Goal: Task Accomplishment & Management: Complete application form

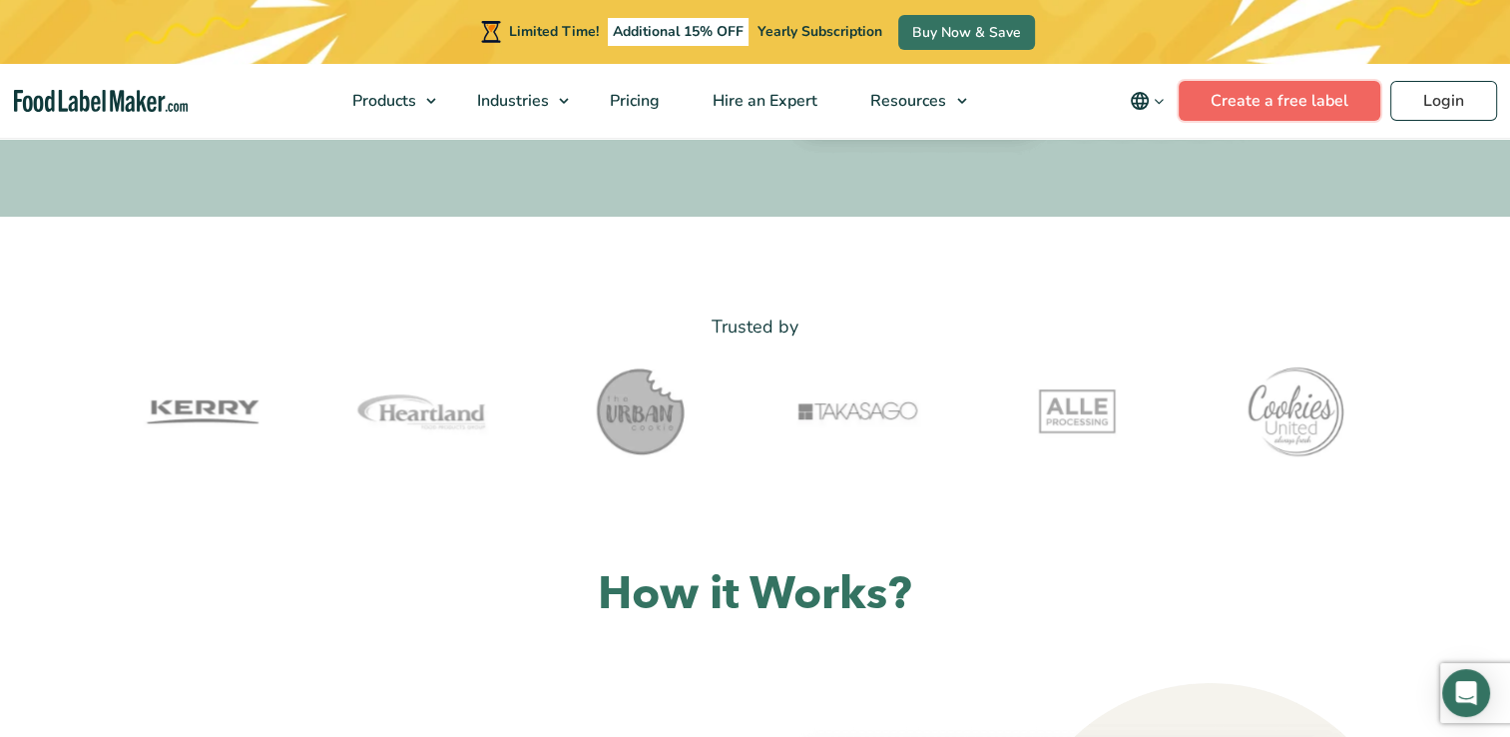
click at [1349, 111] on link "Create a free label" at bounding box center [1280, 101] width 202 height 40
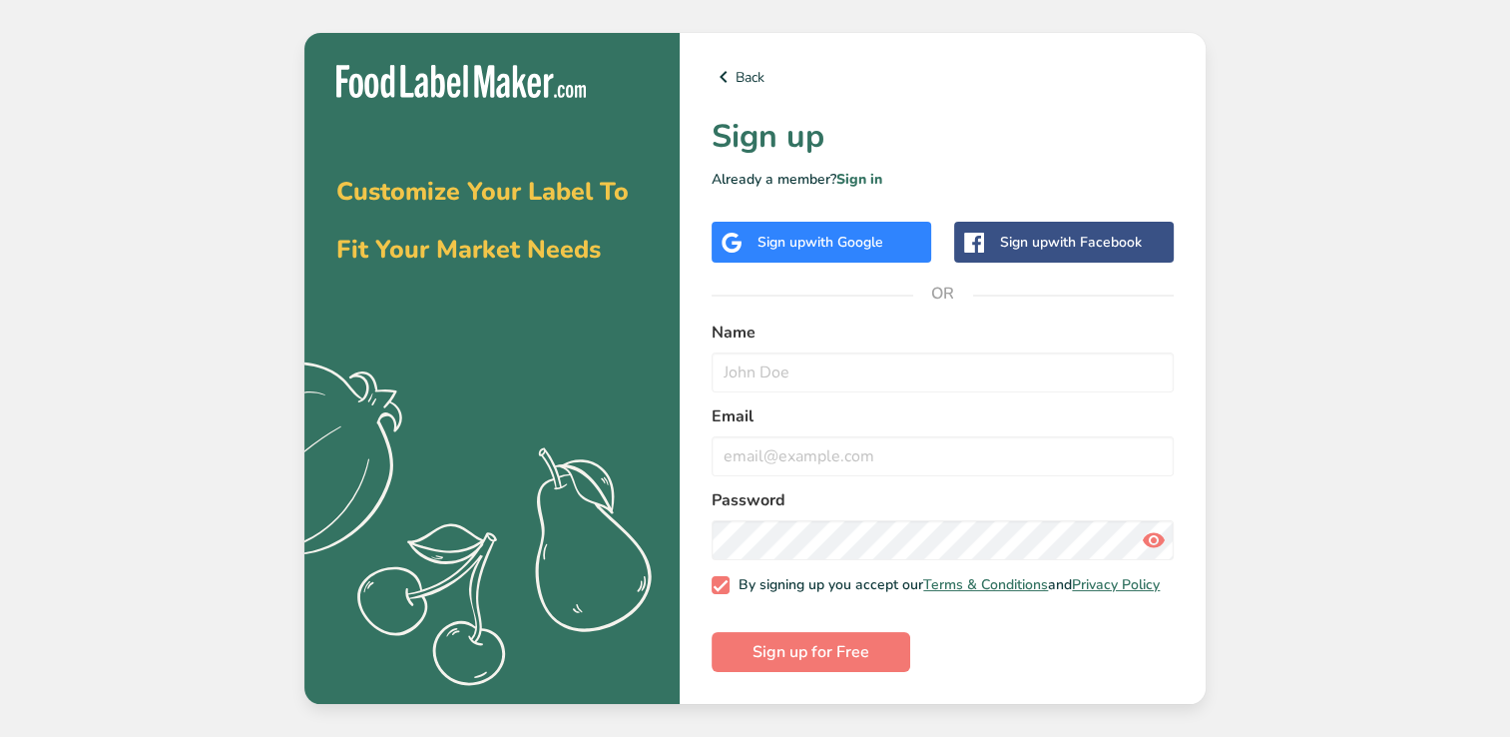
click at [776, 396] on form "Name Email Password By signing up you accept our Terms & Conditions and Privacy…" at bounding box center [943, 495] width 462 height 351
click at [782, 378] on input "text" at bounding box center [943, 372] width 462 height 40
type input "max brady mcnally"
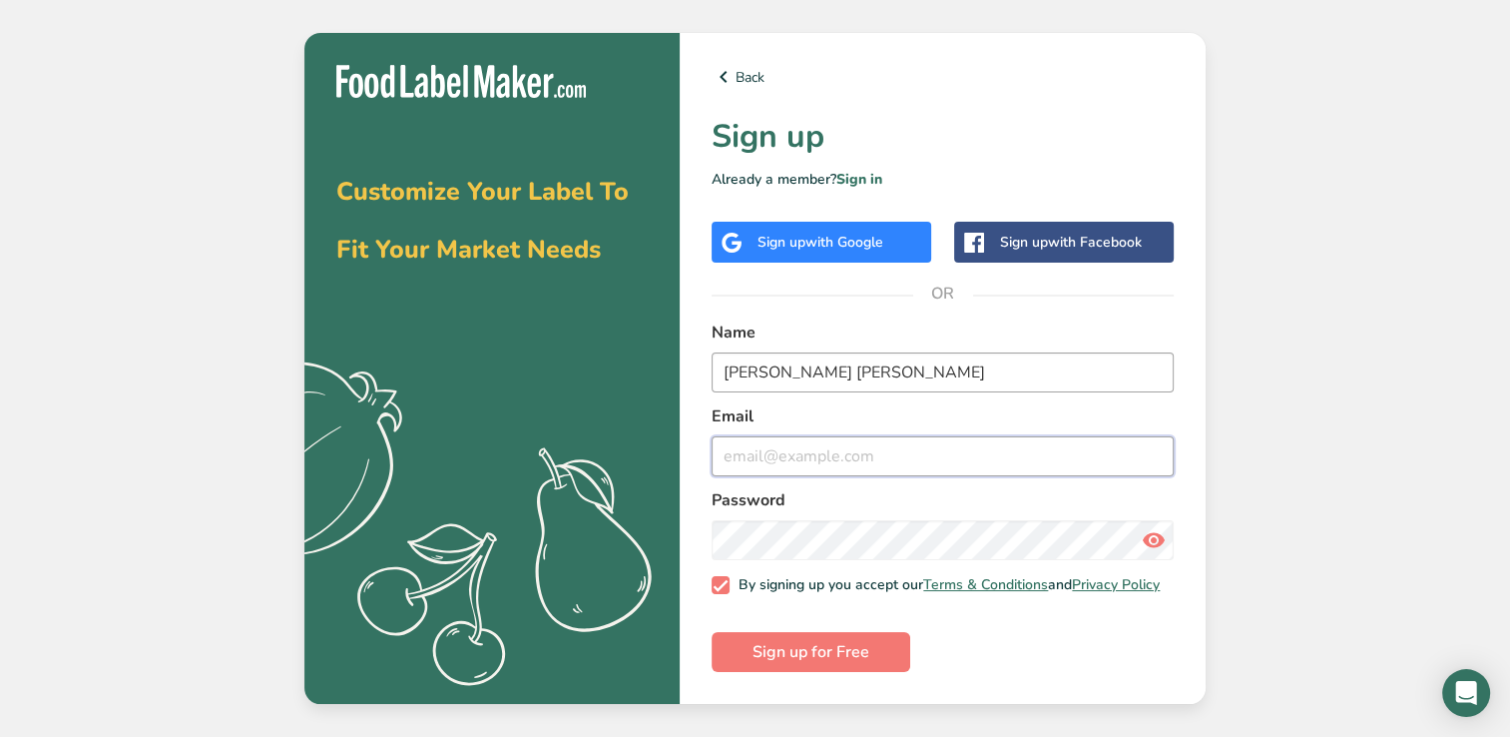
type input "mbmcnally@crimson.ua.edu"
click at [712, 632] on button "Sign up for Free" at bounding box center [811, 652] width 199 height 40
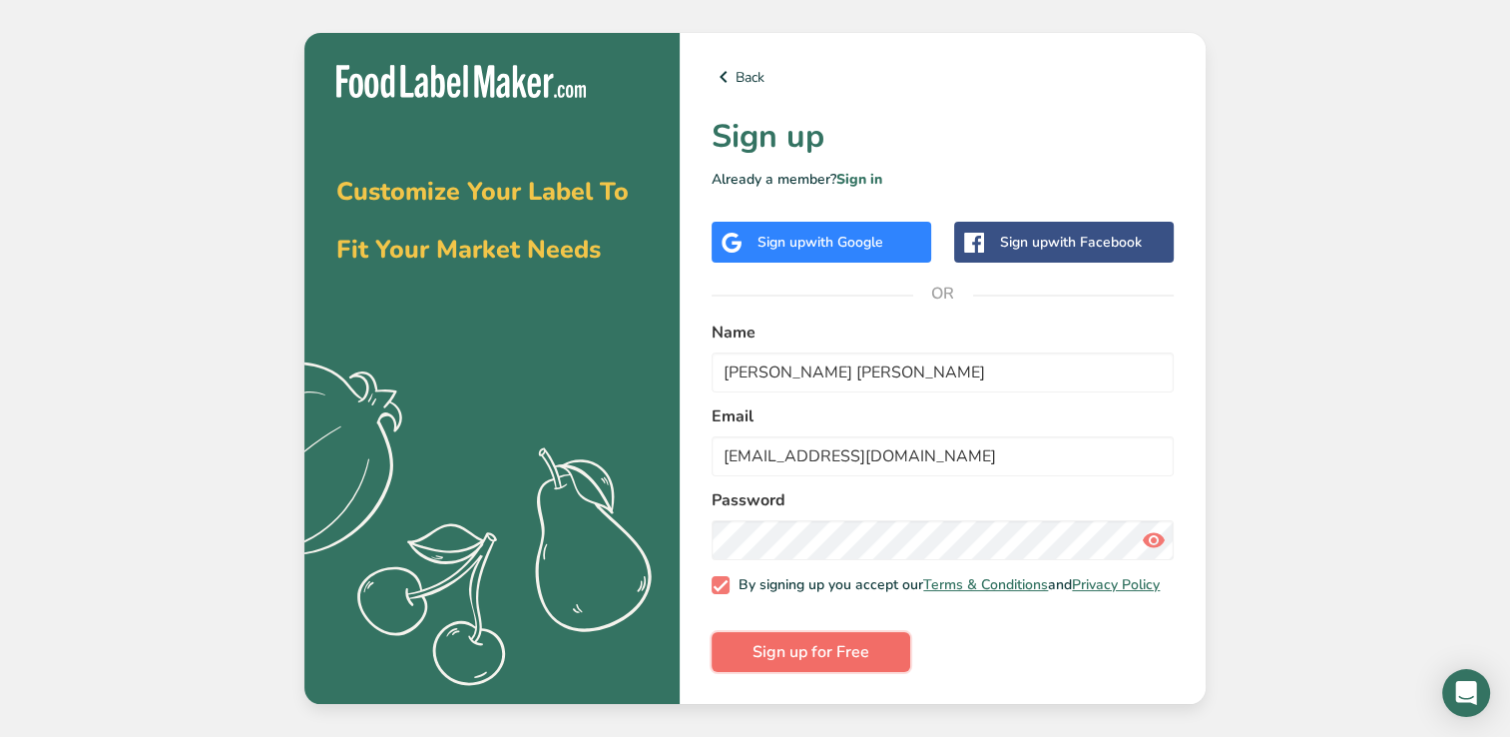
click at [832, 653] on span "Sign up for Free" at bounding box center [810, 652] width 117 height 24
click at [851, 170] on link "Sign in" at bounding box center [859, 179] width 46 height 19
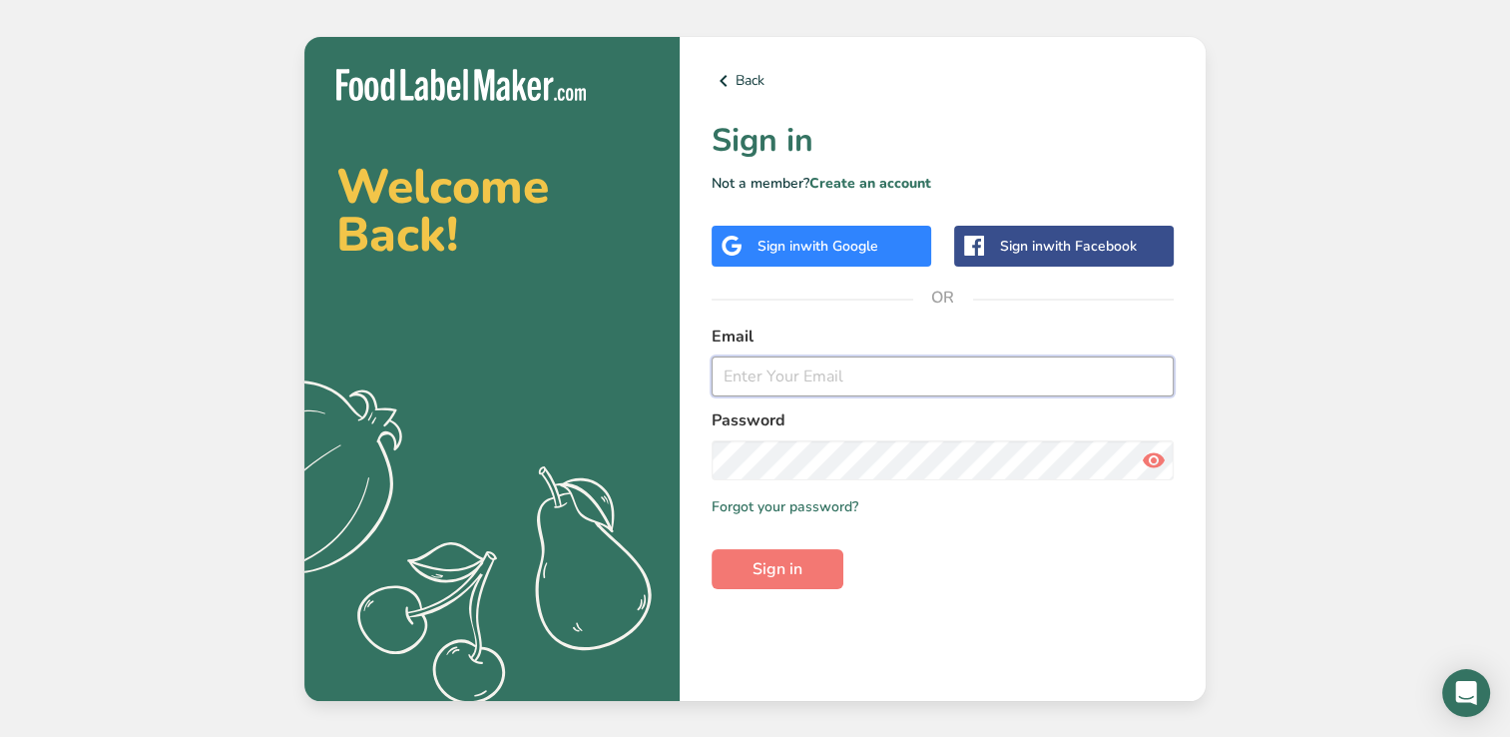
click at [742, 359] on input "email" at bounding box center [943, 376] width 462 height 40
type input "mbmcnally@crimson.ua.edu"
click at [712, 549] on button "Sign in" at bounding box center [778, 569] width 132 height 40
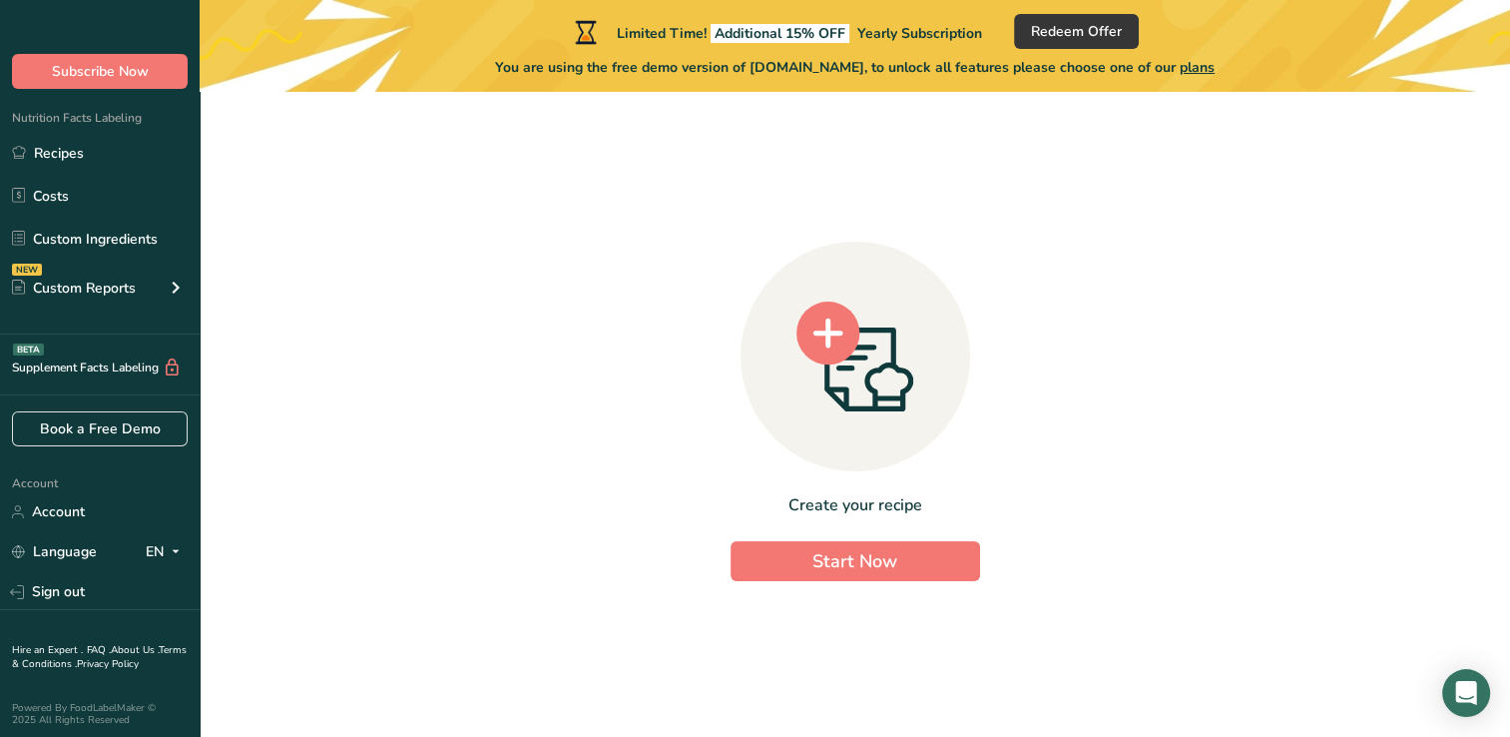
scroll to position [52, 0]
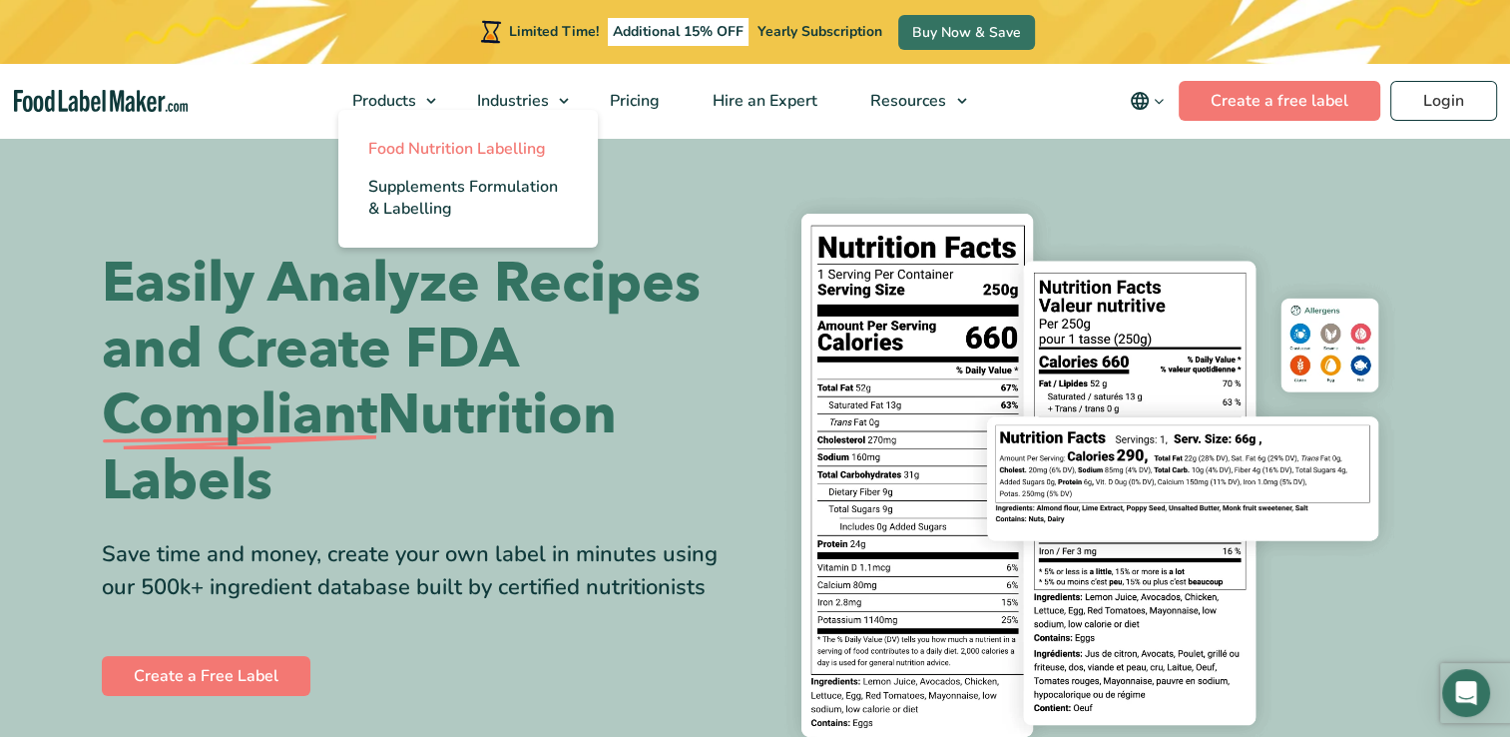
click at [439, 141] on span "Food Nutrition Labelling" at bounding box center [457, 149] width 178 height 22
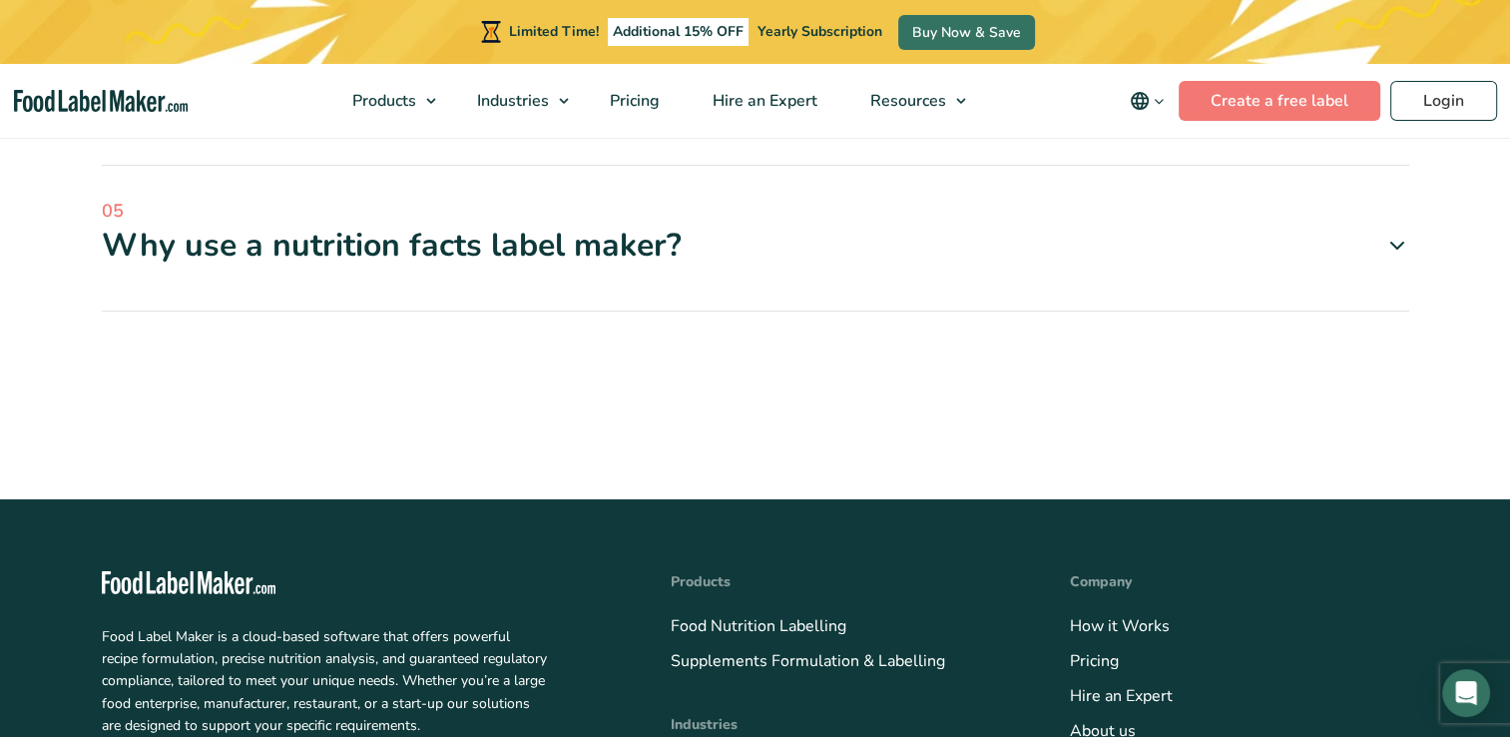
scroll to position [6487, 0]
